Goal: Information Seeking & Learning: Learn about a topic

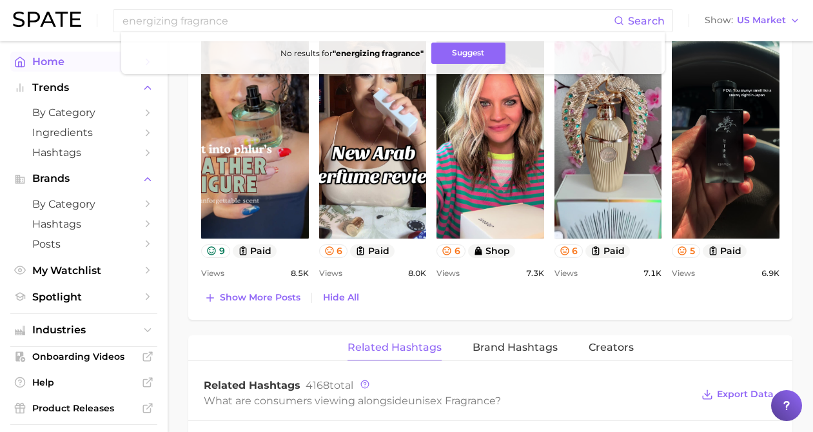
click at [63, 58] on span "Home" at bounding box center [83, 61] width 103 height 12
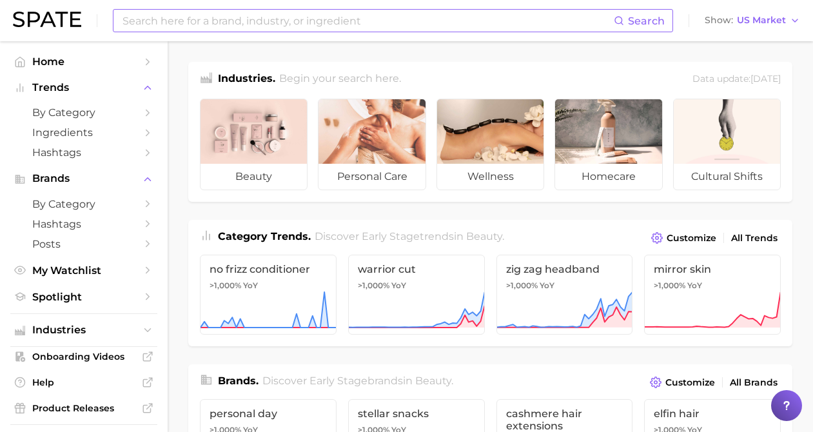
click at [268, 25] on input at bounding box center [367, 21] width 493 height 22
type input "gourmand fragrances"
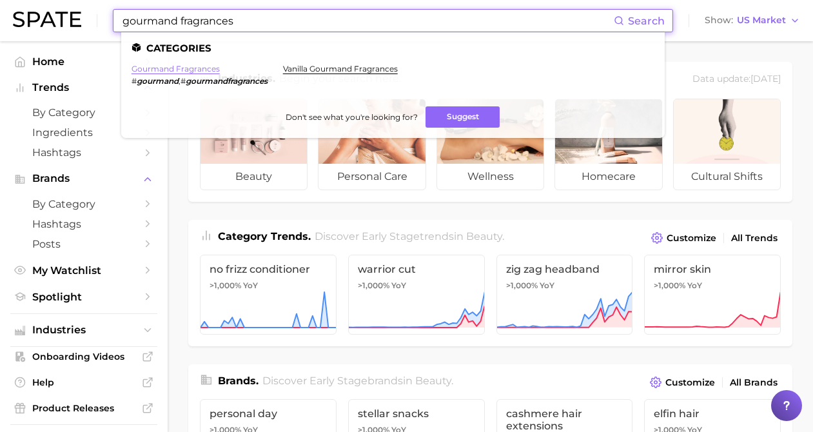
click at [215, 72] on link "gourmand fragrances" at bounding box center [176, 69] width 88 height 10
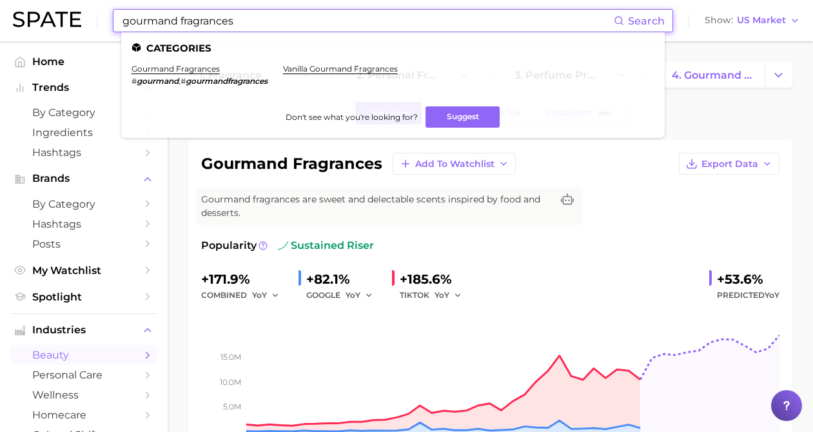
drag, startPoint x: 239, startPoint y: 19, endPoint x: 64, endPoint y: 8, distance: 175.7
click at [64, 8] on div "gourmand fragrances Search Categories gourmand fragrances # gourmand , # gourma…" at bounding box center [406, 20] width 787 height 41
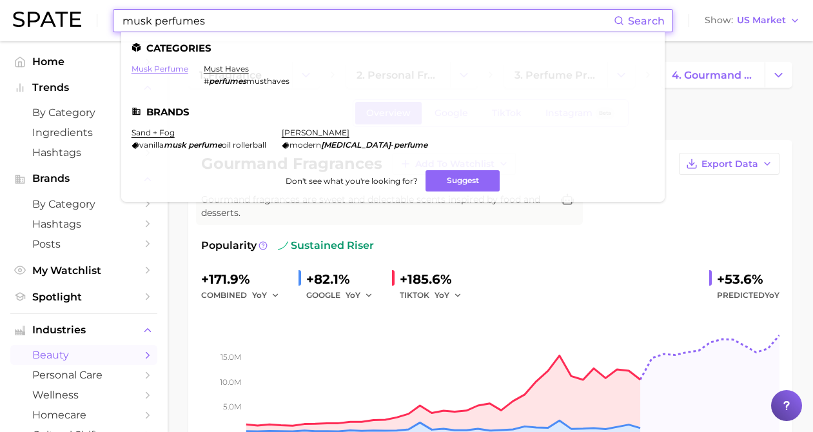
click at [164, 70] on link "musk perfume" at bounding box center [160, 69] width 57 height 10
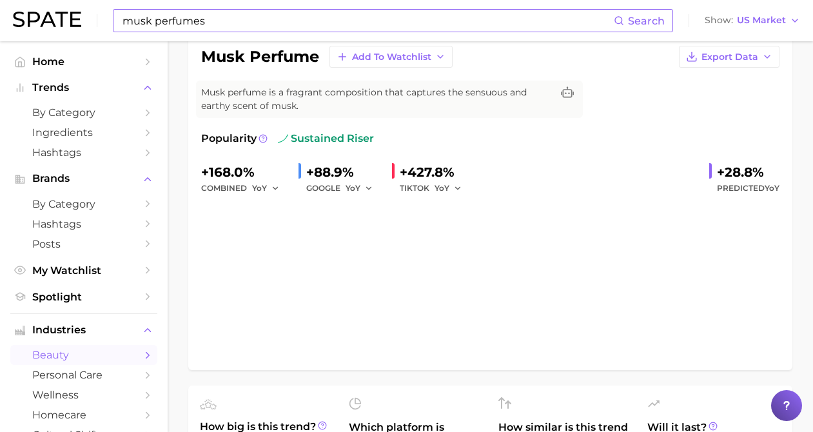
scroll to position [108, 0]
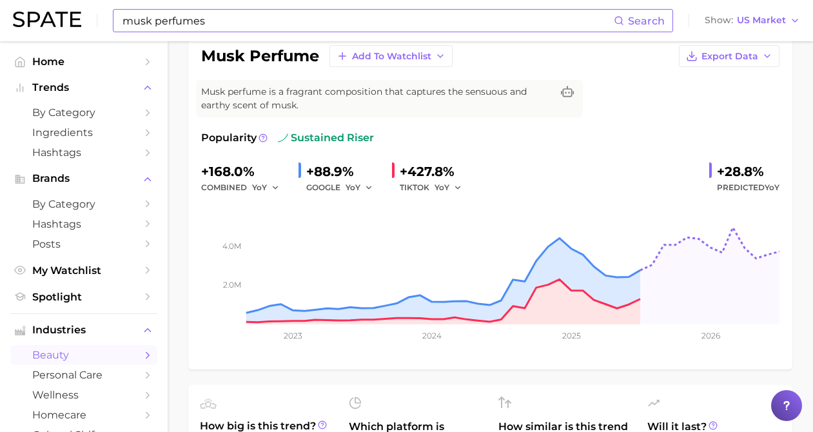
click at [178, 21] on input "musk perfumes" at bounding box center [367, 21] width 493 height 22
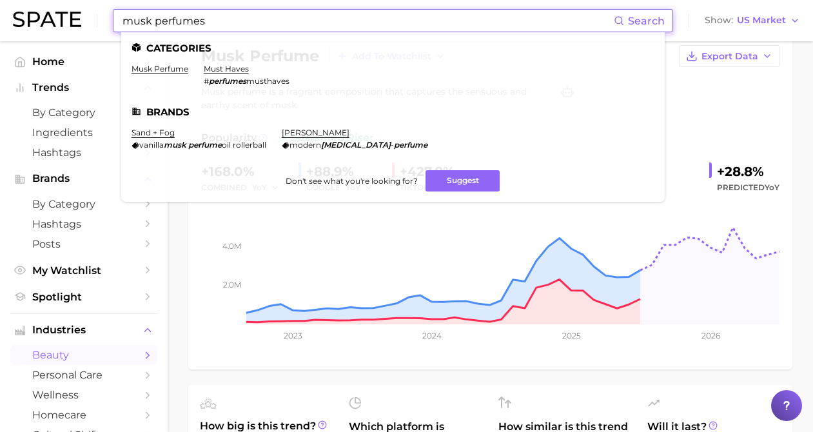
drag, startPoint x: 280, startPoint y: 26, endPoint x: 66, endPoint y: 15, distance: 213.7
click at [66, 15] on div "musk perfumes Search Categories musk perfume must haves # perfumes musthaves Br…" at bounding box center [406, 20] width 787 height 41
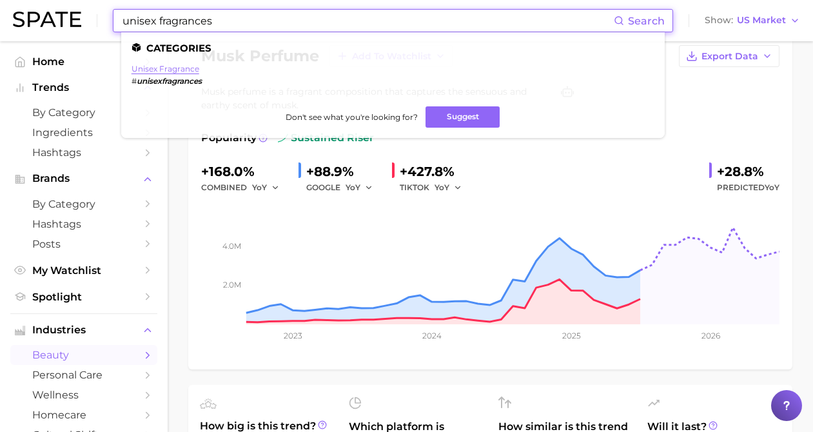
click at [137, 72] on link "unisex fragrance" at bounding box center [166, 69] width 68 height 10
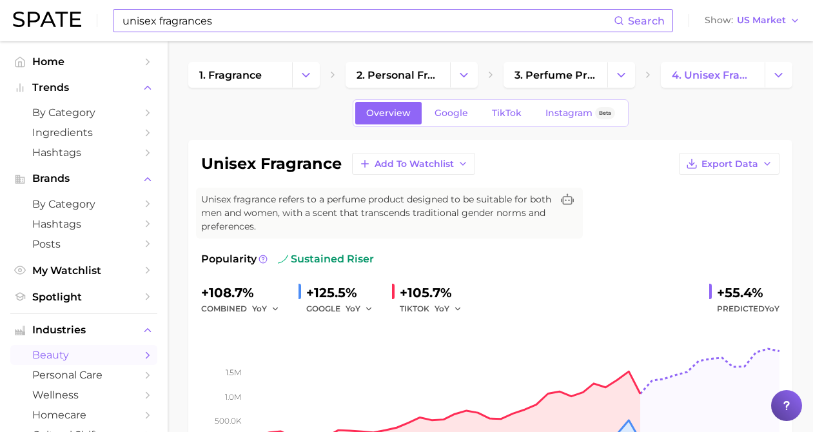
click at [175, 17] on input "unisex fragrances" at bounding box center [367, 21] width 493 height 22
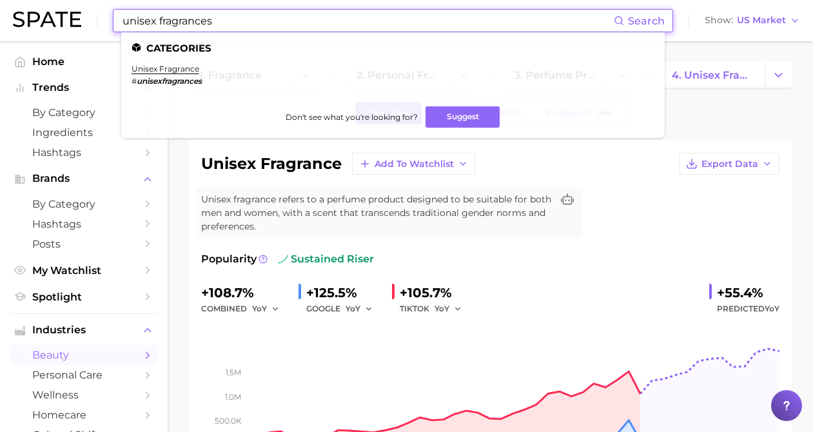
drag, startPoint x: 257, startPoint y: 27, endPoint x: 87, endPoint y: 18, distance: 170.5
click at [87, 18] on div "unisex fragrances Search Categories unisex fragrance # unisexfragrances Don't s…" at bounding box center [406, 20] width 787 height 41
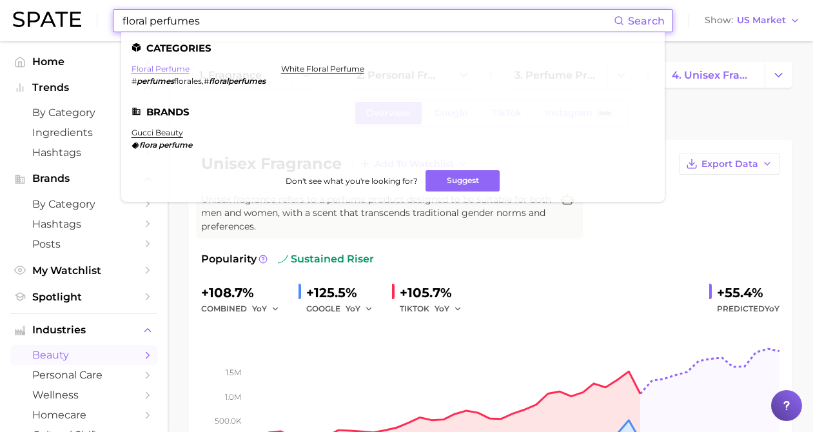
click at [172, 64] on link "floral perfume" at bounding box center [161, 69] width 58 height 10
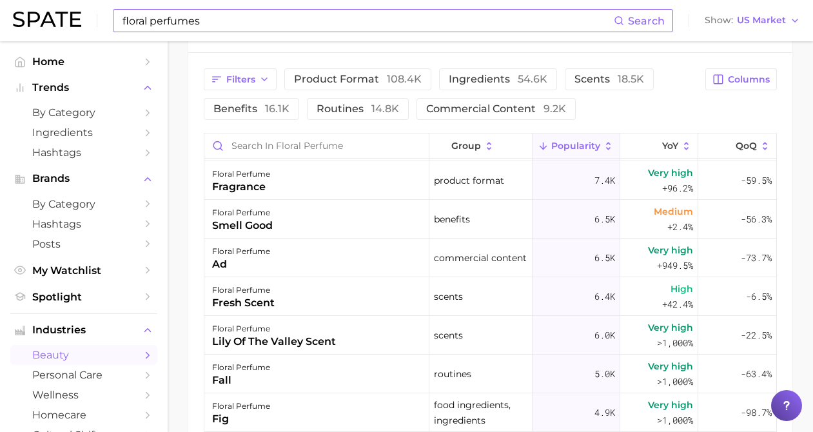
scroll to position [195, 0]
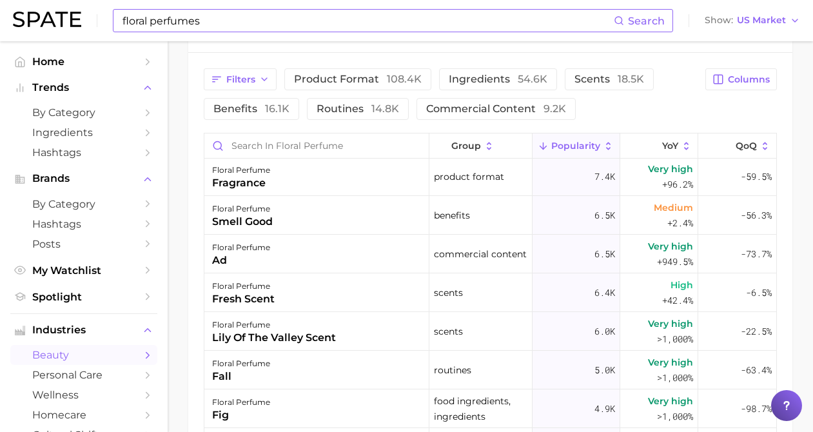
click at [275, 28] on input "floral perfumes" at bounding box center [367, 21] width 493 height 22
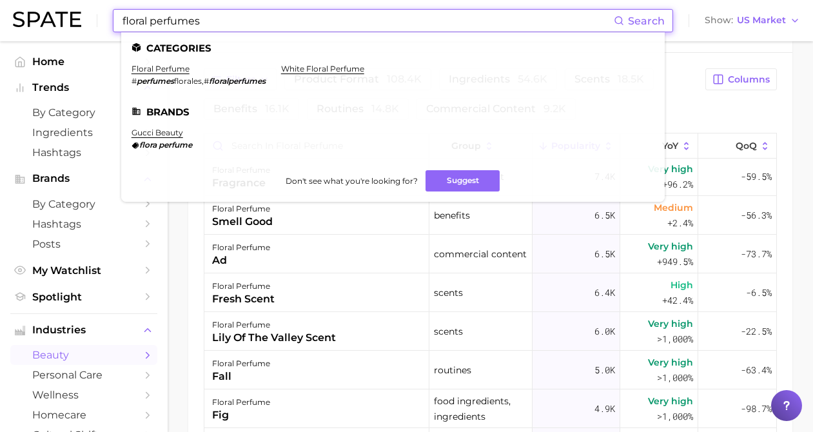
drag, startPoint x: 262, startPoint y: 25, endPoint x: 130, endPoint y: 10, distance: 133.7
click at [130, 10] on input "floral perfumes" at bounding box center [367, 21] width 493 height 22
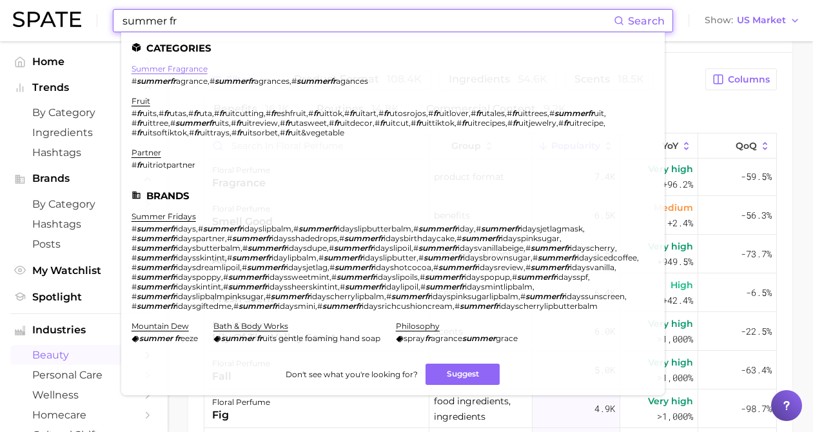
click at [164, 66] on link "summer fragrance" at bounding box center [170, 69] width 76 height 10
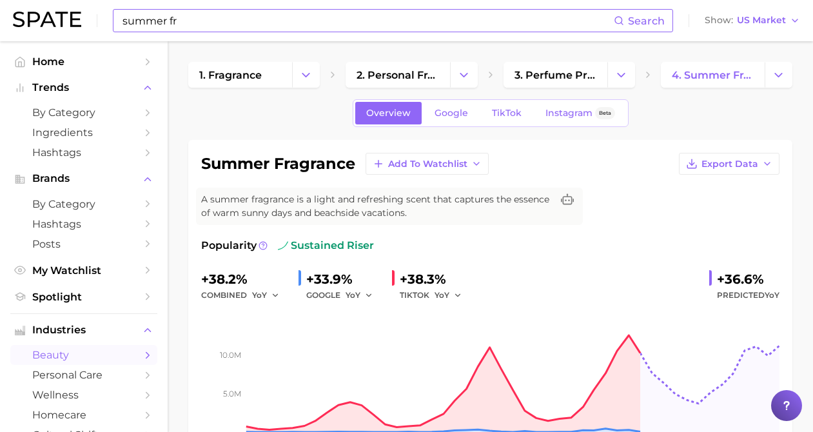
click at [174, 15] on input "summer fr" at bounding box center [367, 21] width 493 height 22
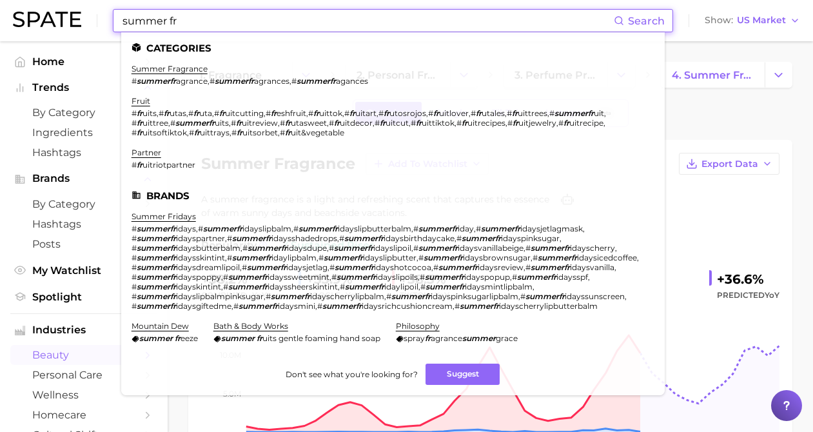
drag, startPoint x: 217, startPoint y: 24, endPoint x: 46, endPoint y: 0, distance: 171.9
click at [46, 0] on div "summer fr Search Categories summer fragrance # summerfr agrance , # summerfr ag…" at bounding box center [406, 20] width 787 height 41
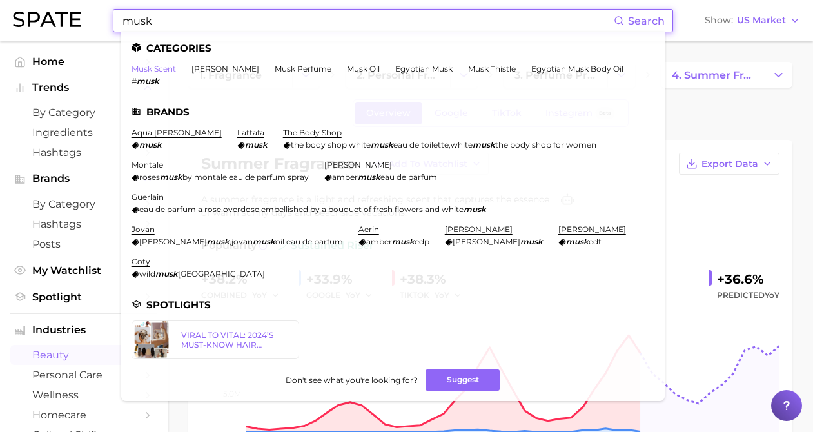
type input "musk"
click at [159, 70] on link "musk scent" at bounding box center [154, 69] width 44 height 10
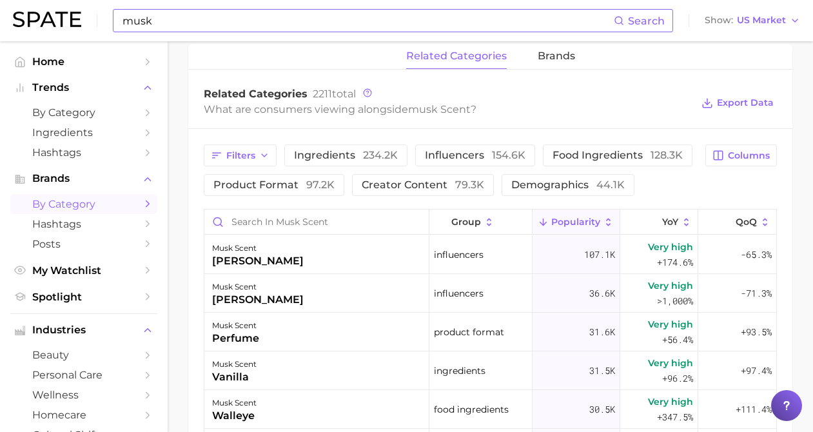
scroll to position [624, 0]
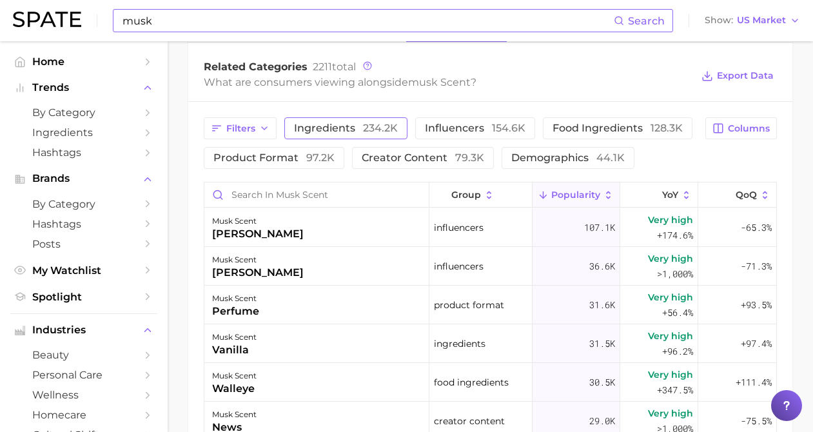
click at [329, 125] on span "ingredients 234.2k" at bounding box center [346, 128] width 104 height 10
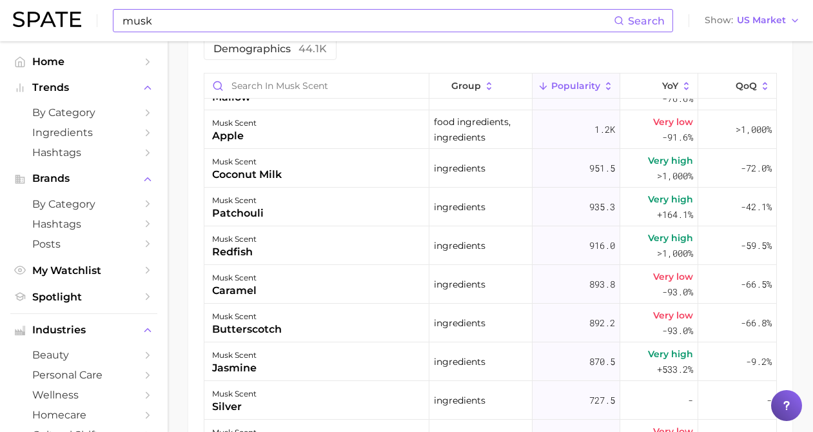
scroll to position [1072, 0]
